Goal: Navigation & Orientation: Find specific page/section

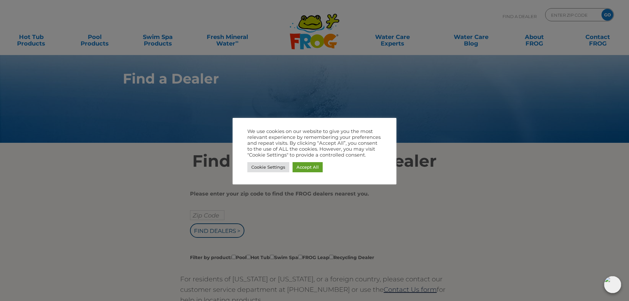
click at [245, 163] on div "We use cookies on our website to give you the most relevant experience by remem…" at bounding box center [314, 151] width 164 height 66
click at [247, 165] on div "We use cookies on our website to give you the most relevant experience by remem…" at bounding box center [314, 151] width 164 height 66
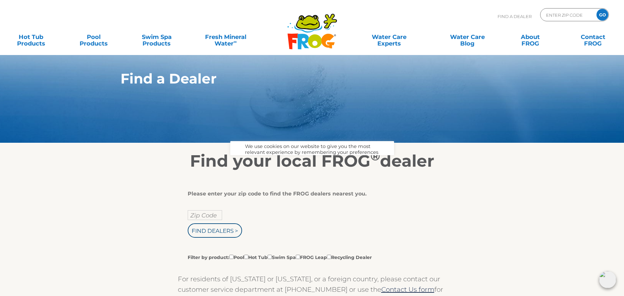
click at [272, 169] on h2 "Find your local FROG ® dealer" at bounding box center [312, 161] width 403 height 20
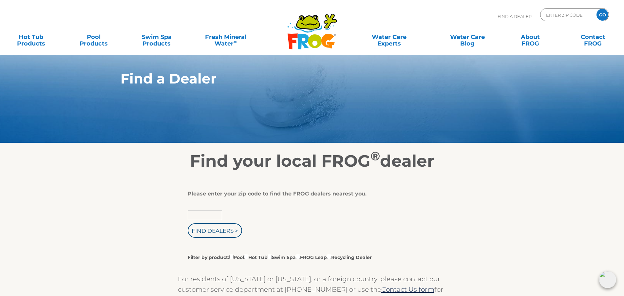
click at [205, 217] on input "text" at bounding box center [205, 215] width 34 height 10
type input "83619"
click at [215, 236] on input "Find Dealers >" at bounding box center [215, 230] width 54 height 14
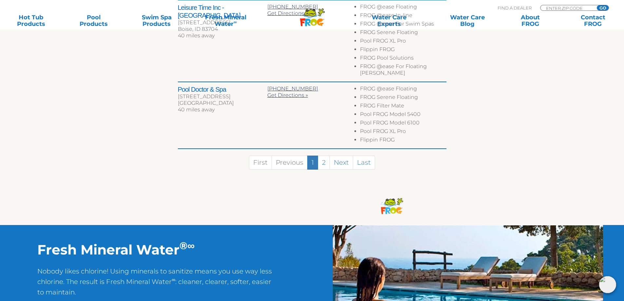
scroll to position [557, 0]
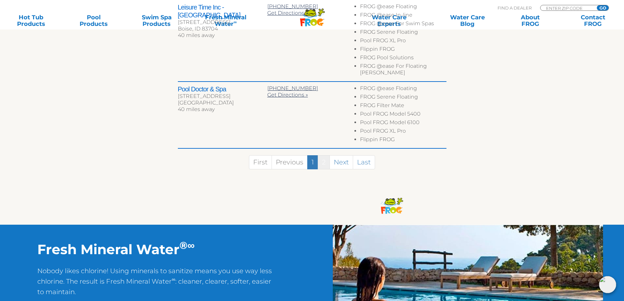
click at [327, 155] on link "2" at bounding box center [324, 162] width 12 height 14
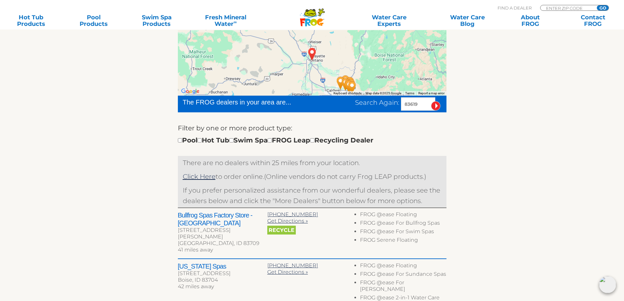
scroll to position [144, 0]
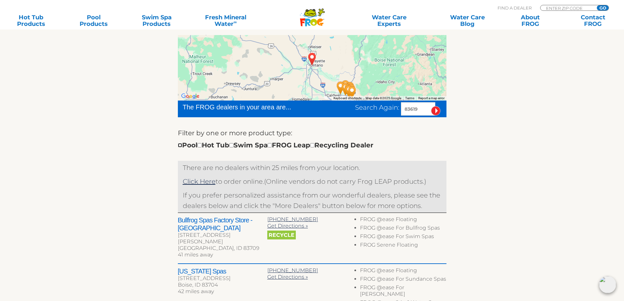
click at [180, 144] on input "checkbox" at bounding box center [180, 145] width 4 height 4
checkbox input "true"
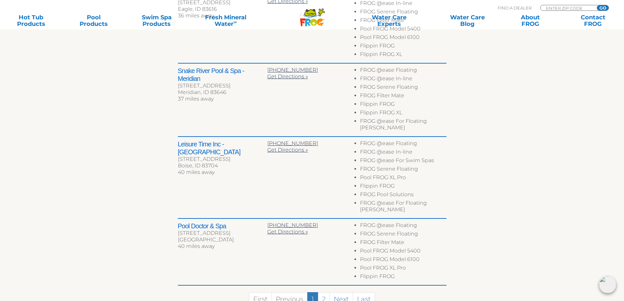
scroll to position [441, 0]
